Goal: Information Seeking & Learning: Learn about a topic

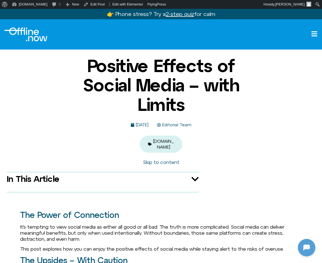
click at [321, 106] on div "Positive Effects of Social Media – with Limits September 18, 2025 Editorial Tea…" at bounding box center [161, 104] width 322 height 97
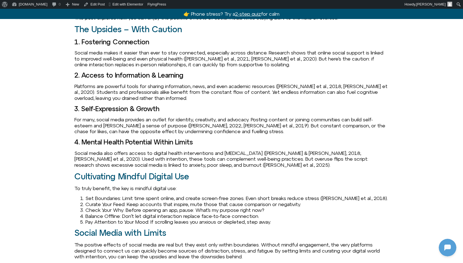
scroll to position [456, 0]
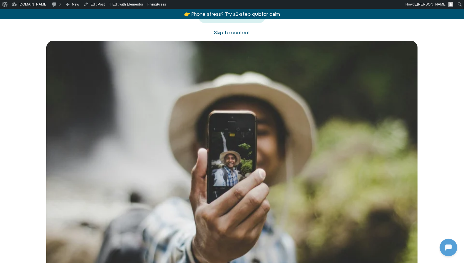
click at [20, 122] on div at bounding box center [232, 164] width 464 height 247
